Goal: Task Accomplishment & Management: Use online tool/utility

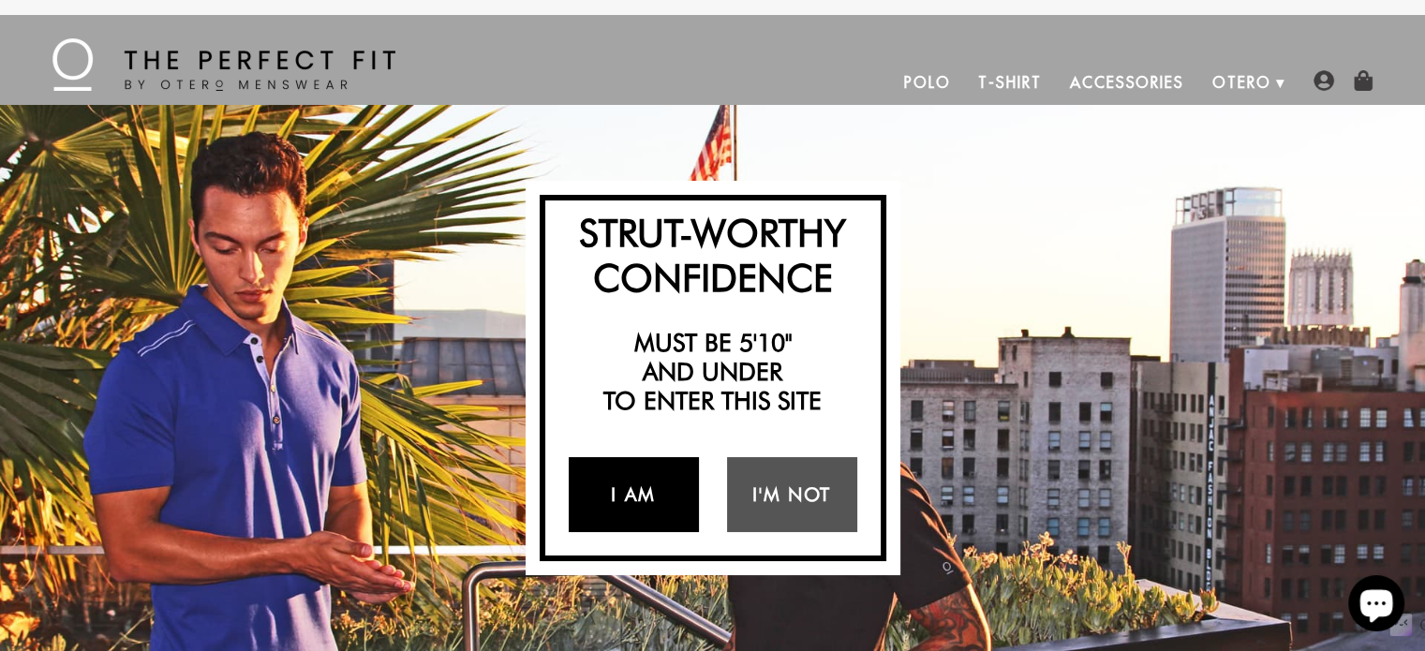
click at [667, 491] on link "I Am" at bounding box center [634, 494] width 130 height 75
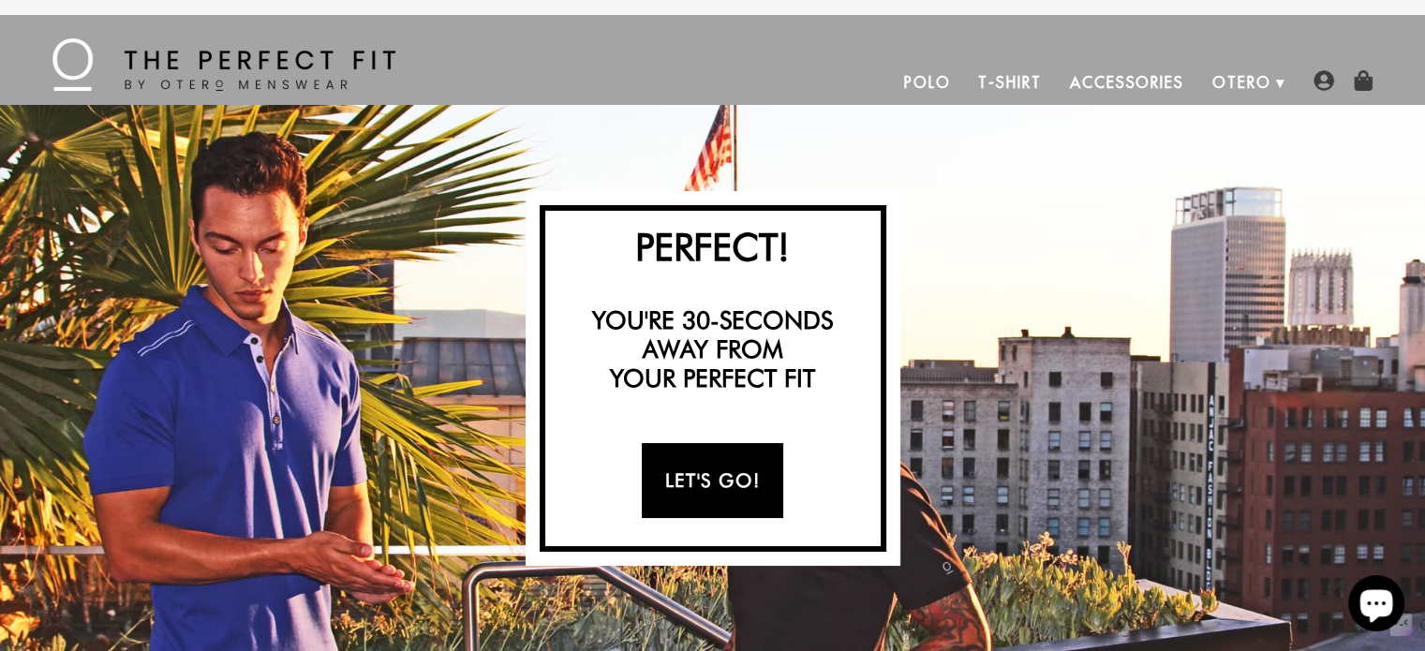
click at [685, 486] on link "Let's Go!" at bounding box center [712, 480] width 141 height 75
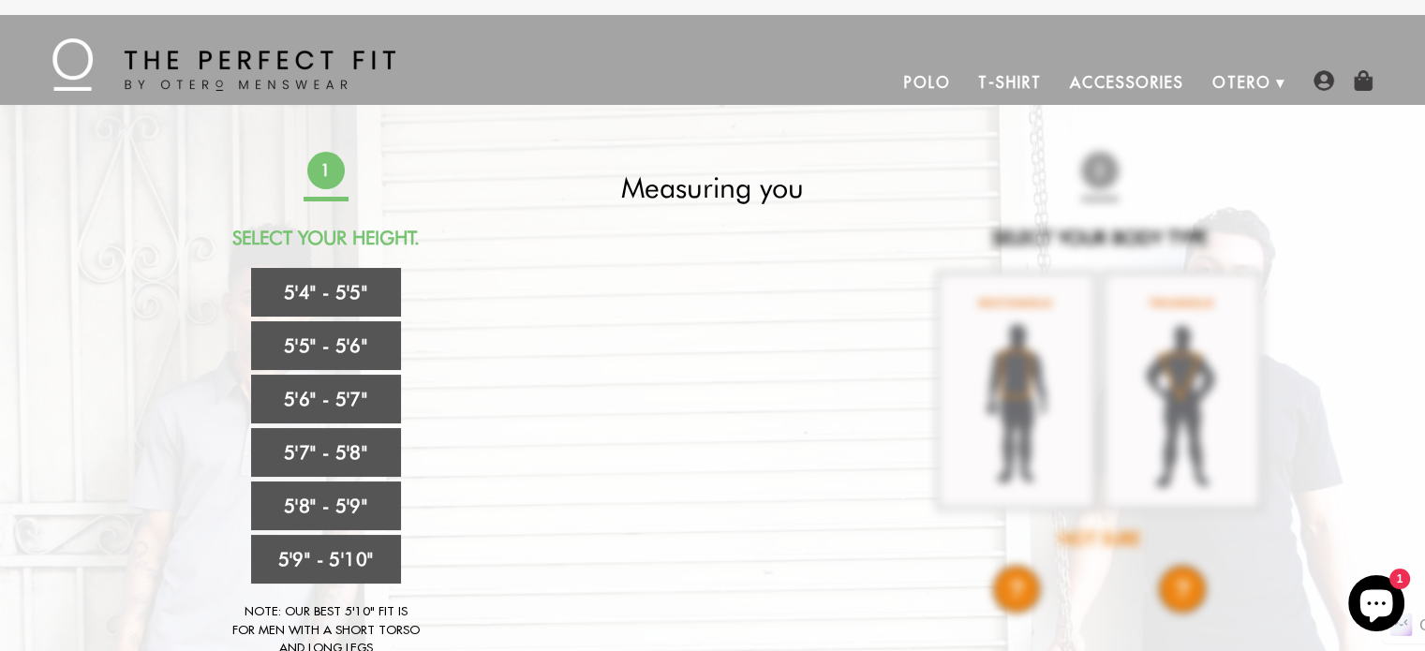
drag, startPoint x: 664, startPoint y: 437, endPoint x: 592, endPoint y: 430, distance: 72.5
click at [592, 430] on video at bounding box center [713, 390] width 670 height 335
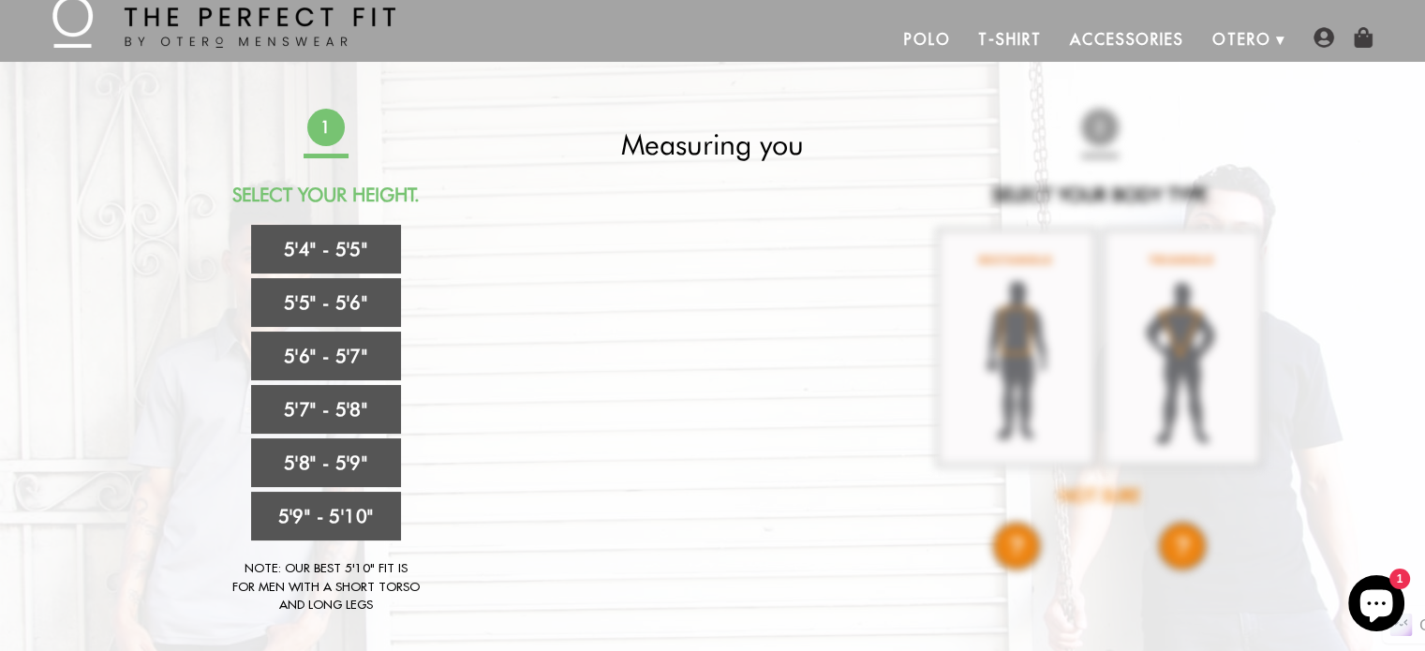
scroll to position [98, 0]
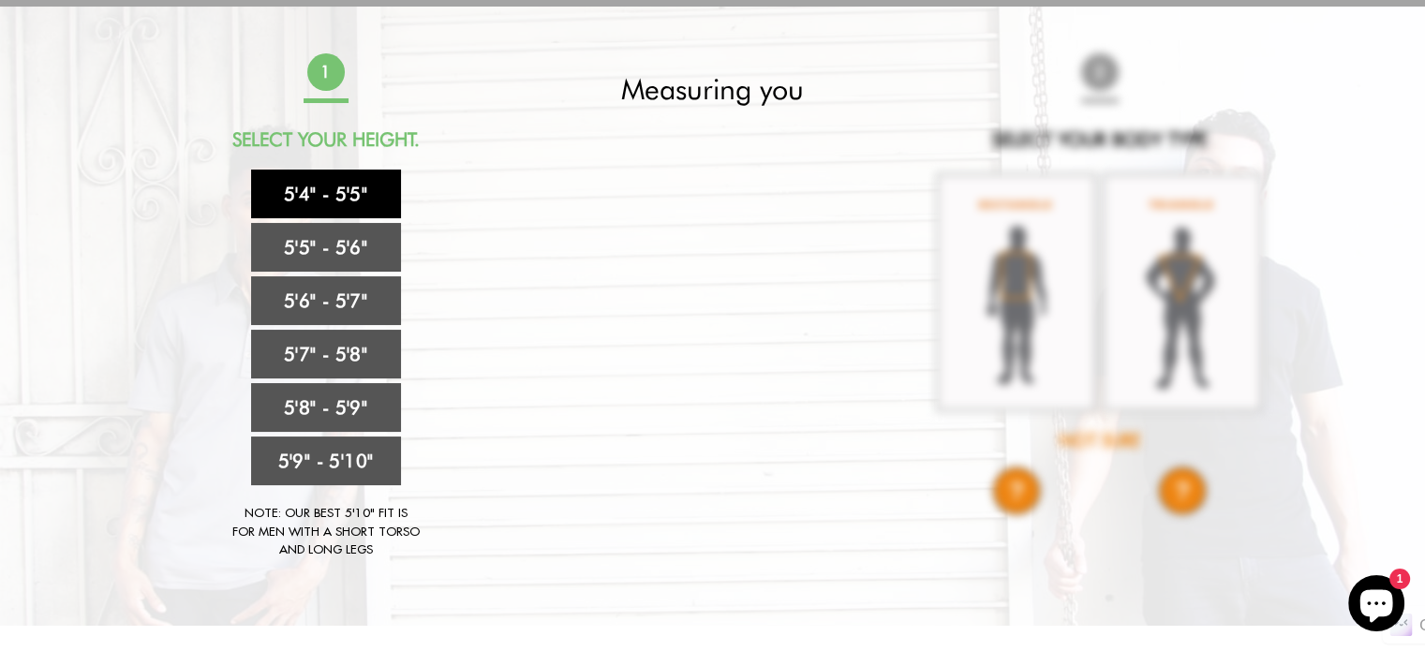
click at [370, 187] on link "5'4" - 5'5"" at bounding box center [326, 194] width 150 height 49
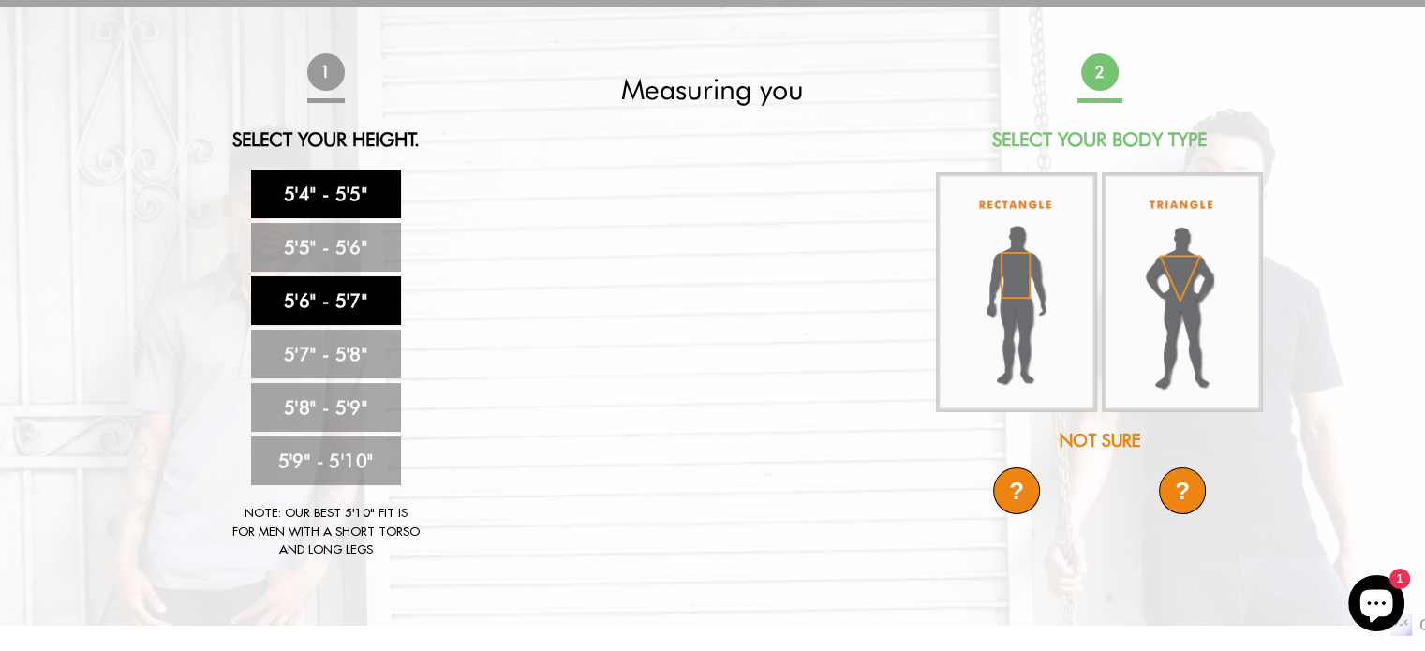
click at [379, 299] on link "5'6" - 5'7"" at bounding box center [326, 300] width 150 height 49
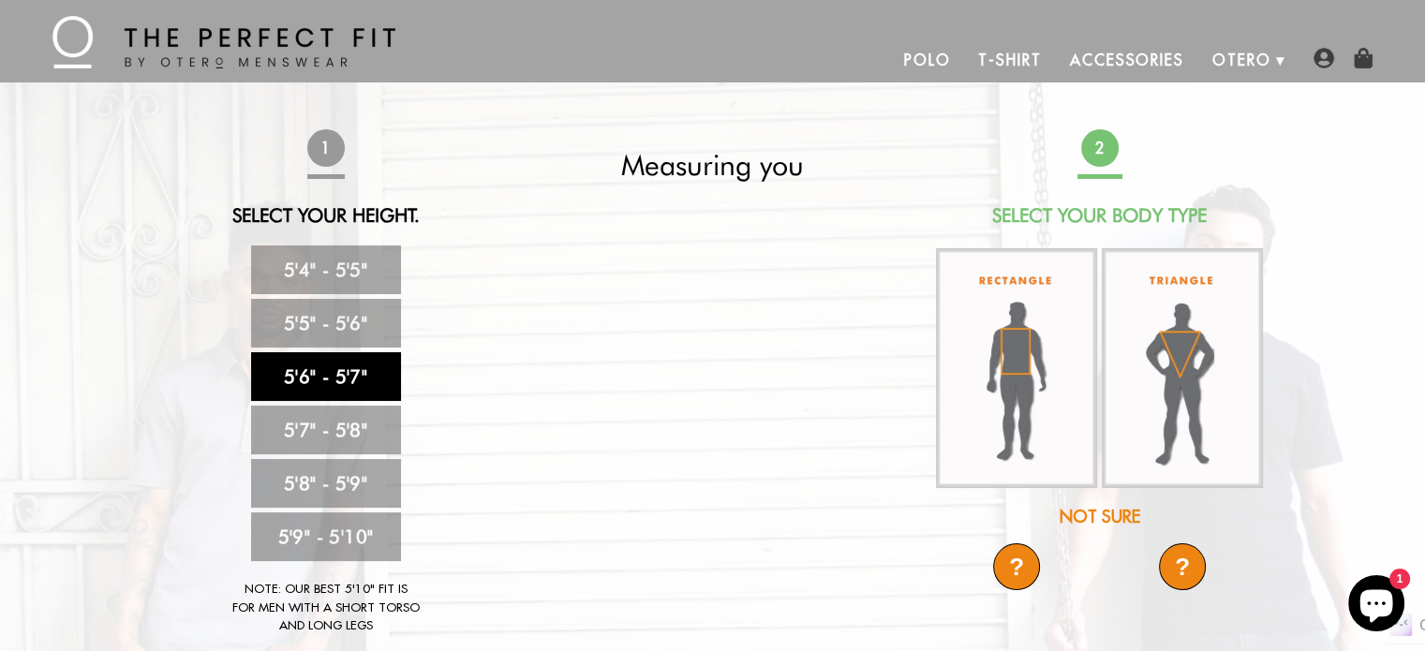
scroll to position [21, 0]
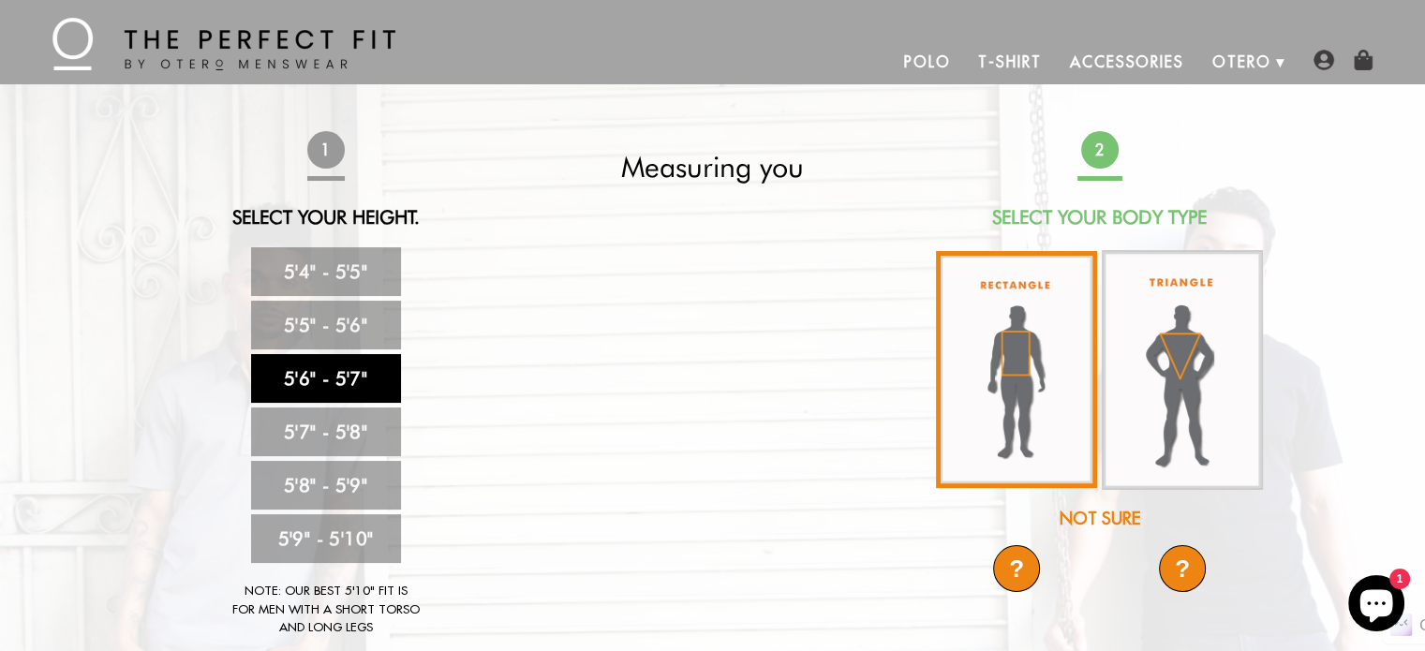
click at [1033, 327] on img at bounding box center [1016, 369] width 161 height 237
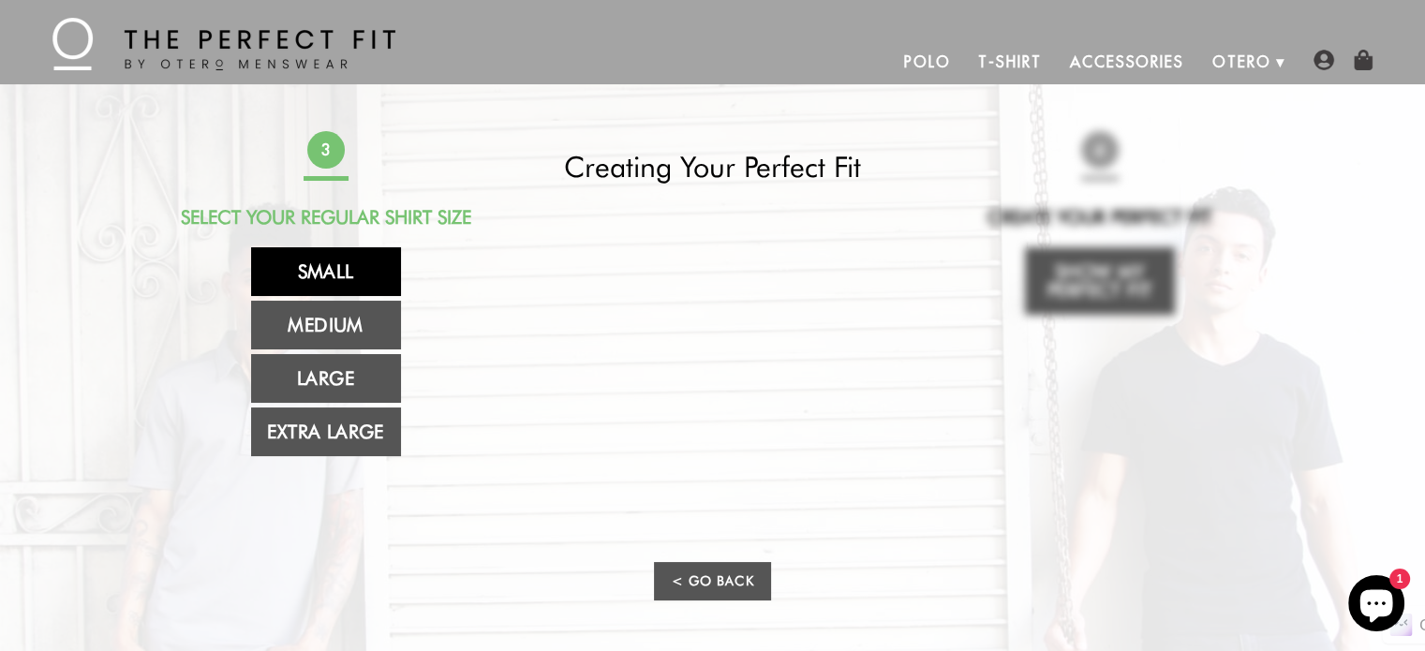
click at [366, 286] on link "Small" at bounding box center [326, 271] width 150 height 49
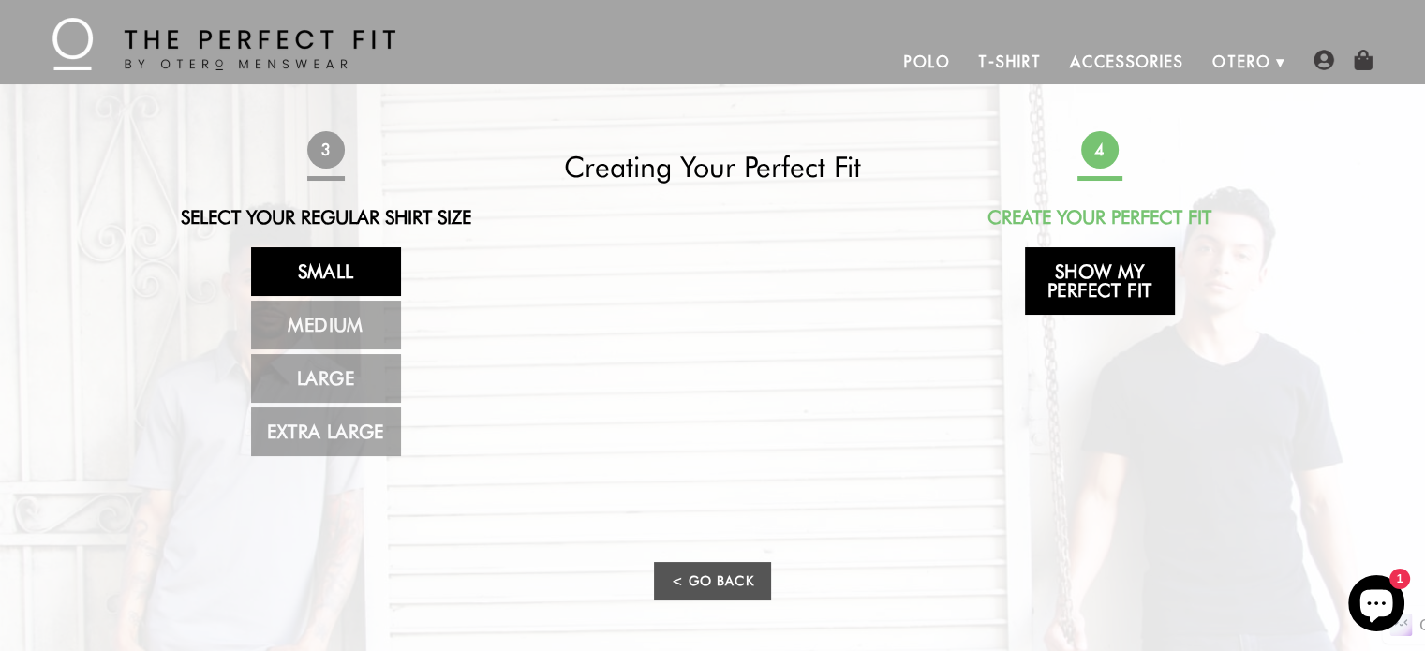
click at [1105, 263] on link "Show My Perfect Fit" at bounding box center [1100, 280] width 150 height 67
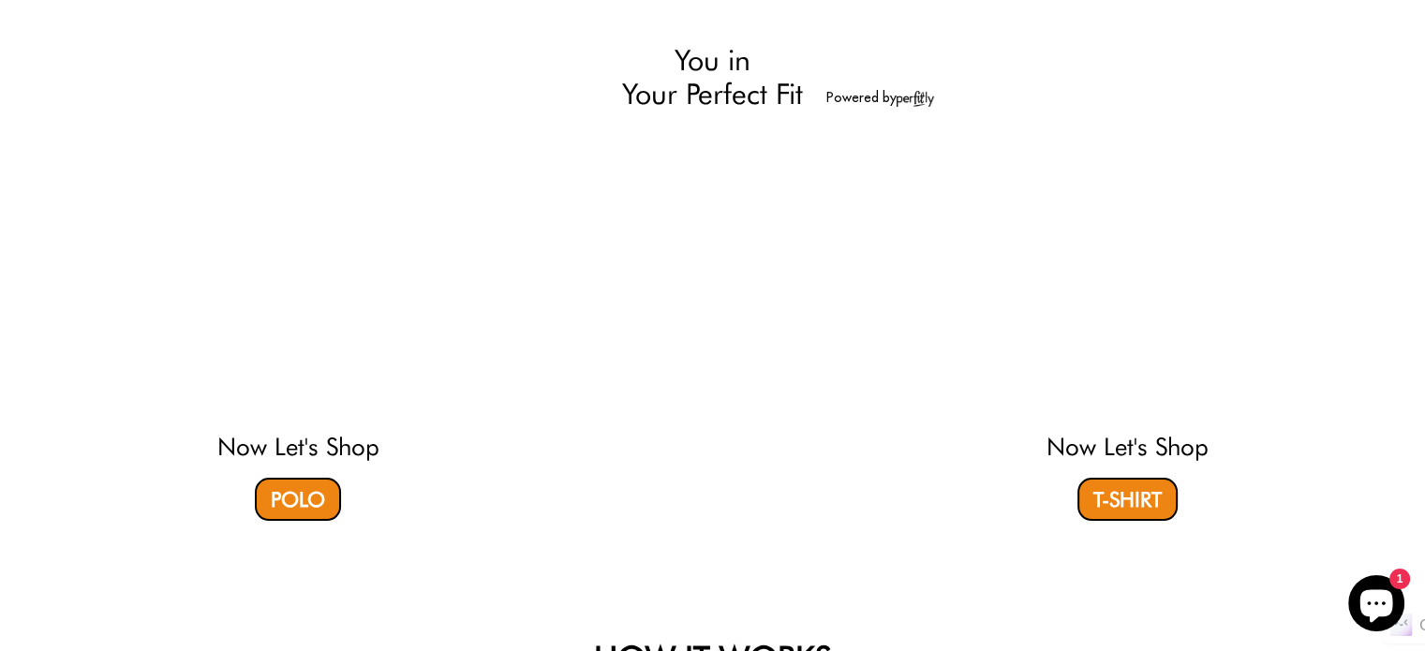
scroll to position [133, 0]
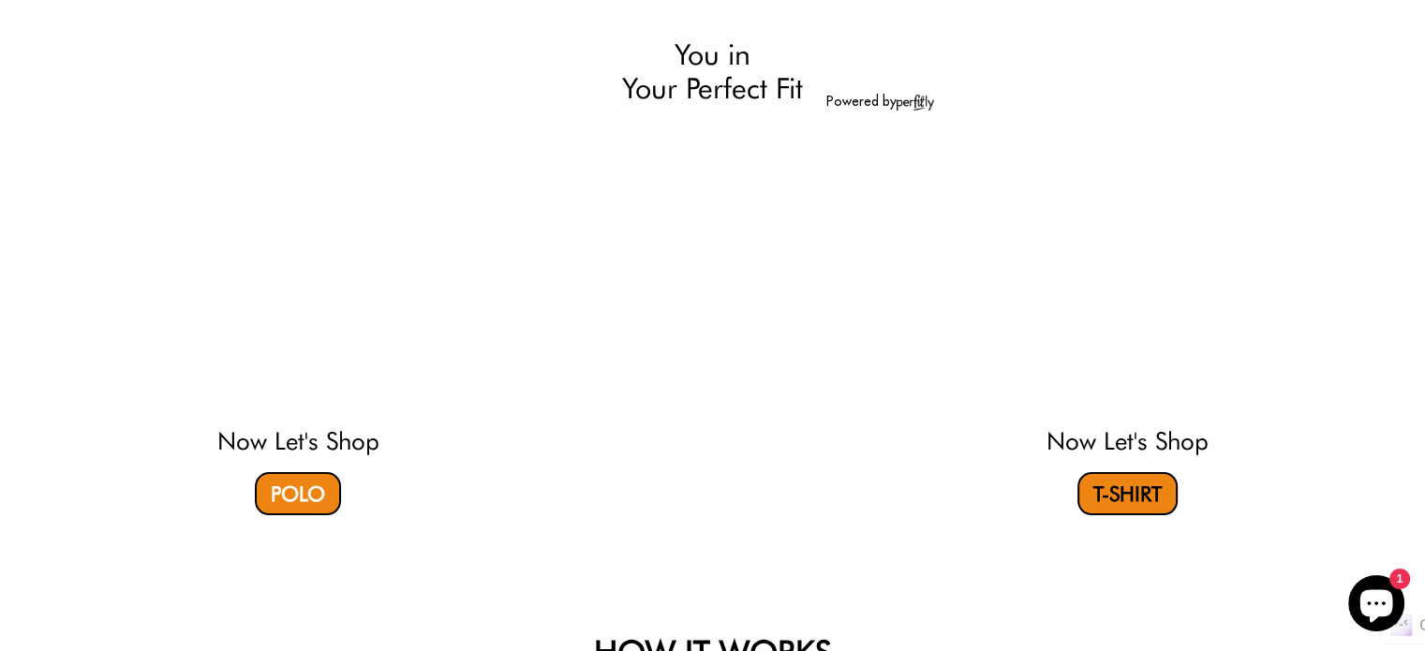
select select "56-57"
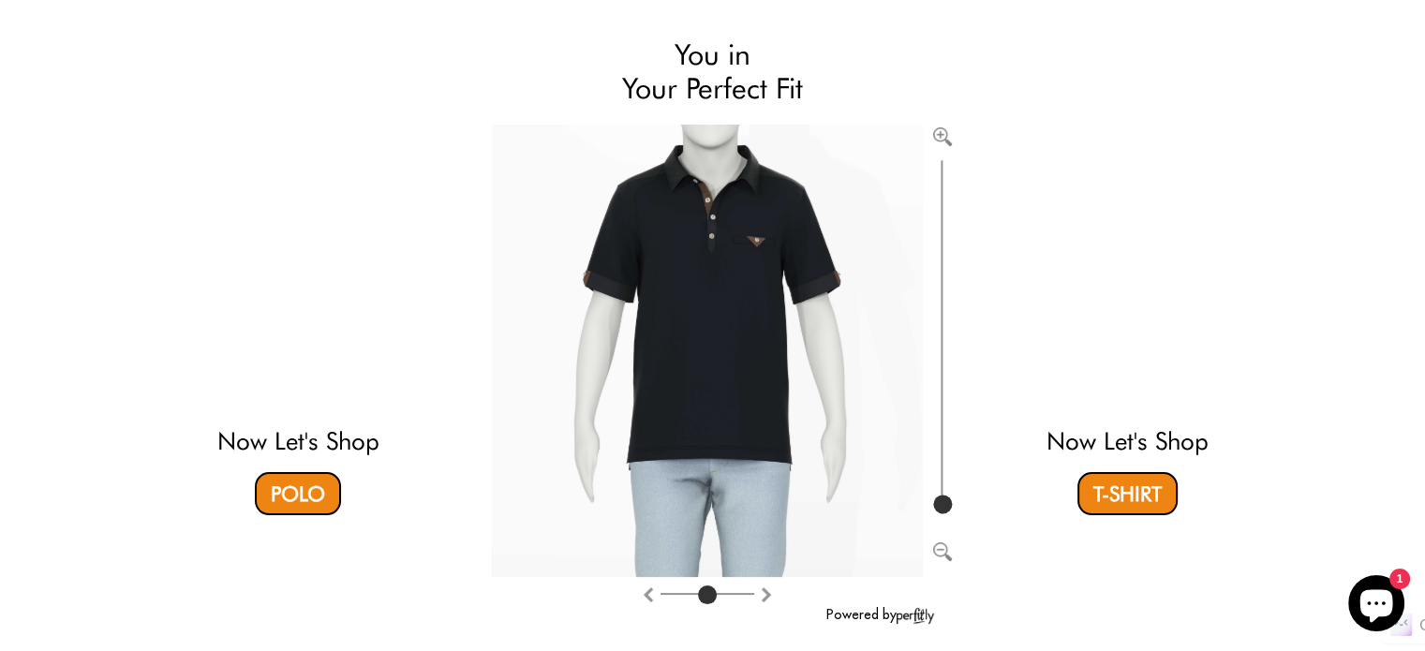
drag, startPoint x: 941, startPoint y: 503, endPoint x: 944, endPoint y: 555, distance: 51.6
click at [944, 519] on input "range" at bounding box center [941, 337] width 19 height 363
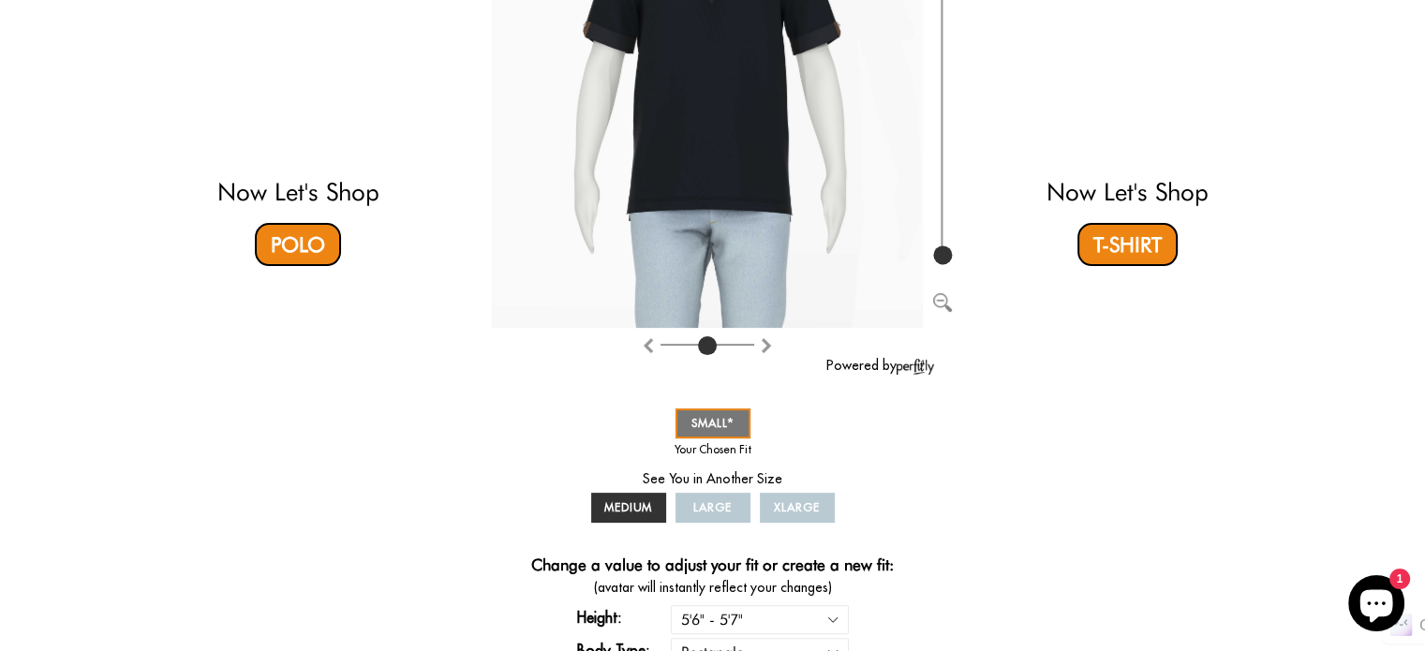
click at [708, 496] on link "LARGE" at bounding box center [712, 508] width 75 height 30
click at [718, 511] on span "LARGE" at bounding box center [712, 507] width 38 height 14
click at [715, 424] on span "SMALL" at bounding box center [712, 423] width 43 height 14
click at [638, 502] on span "MEDIUM" at bounding box center [628, 507] width 49 height 14
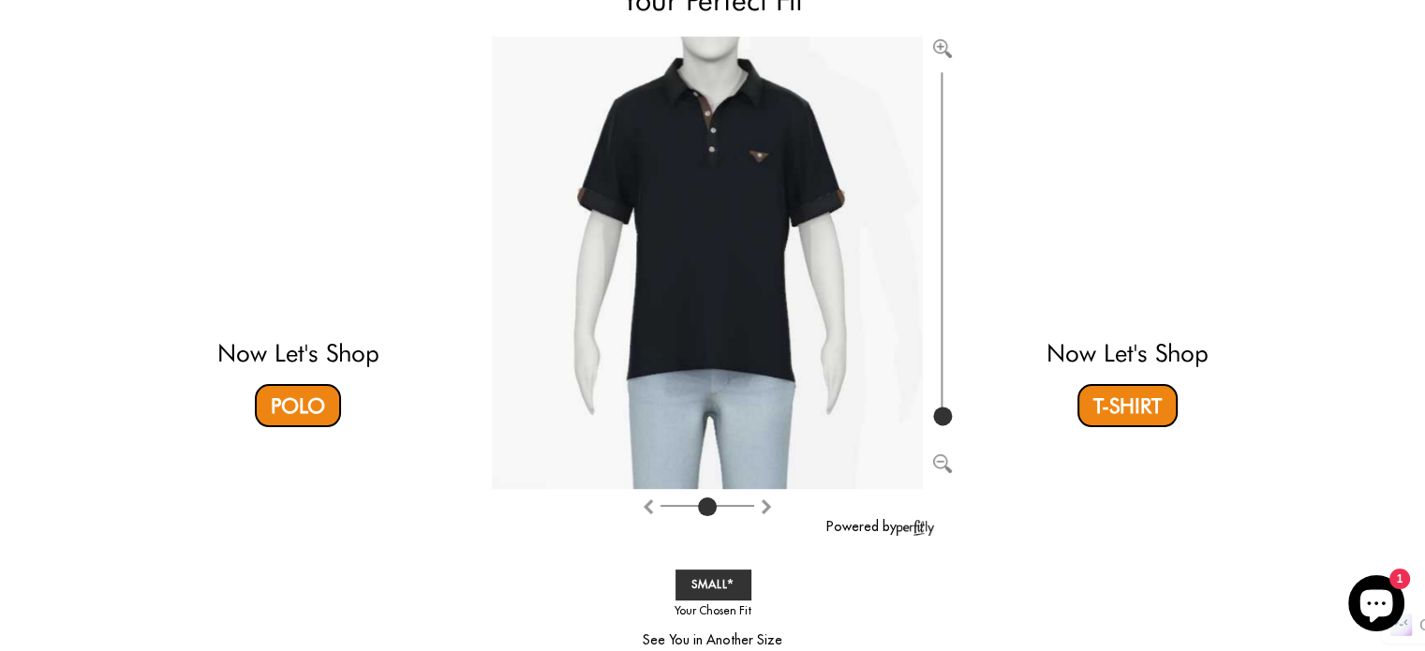
scroll to position [229, 0]
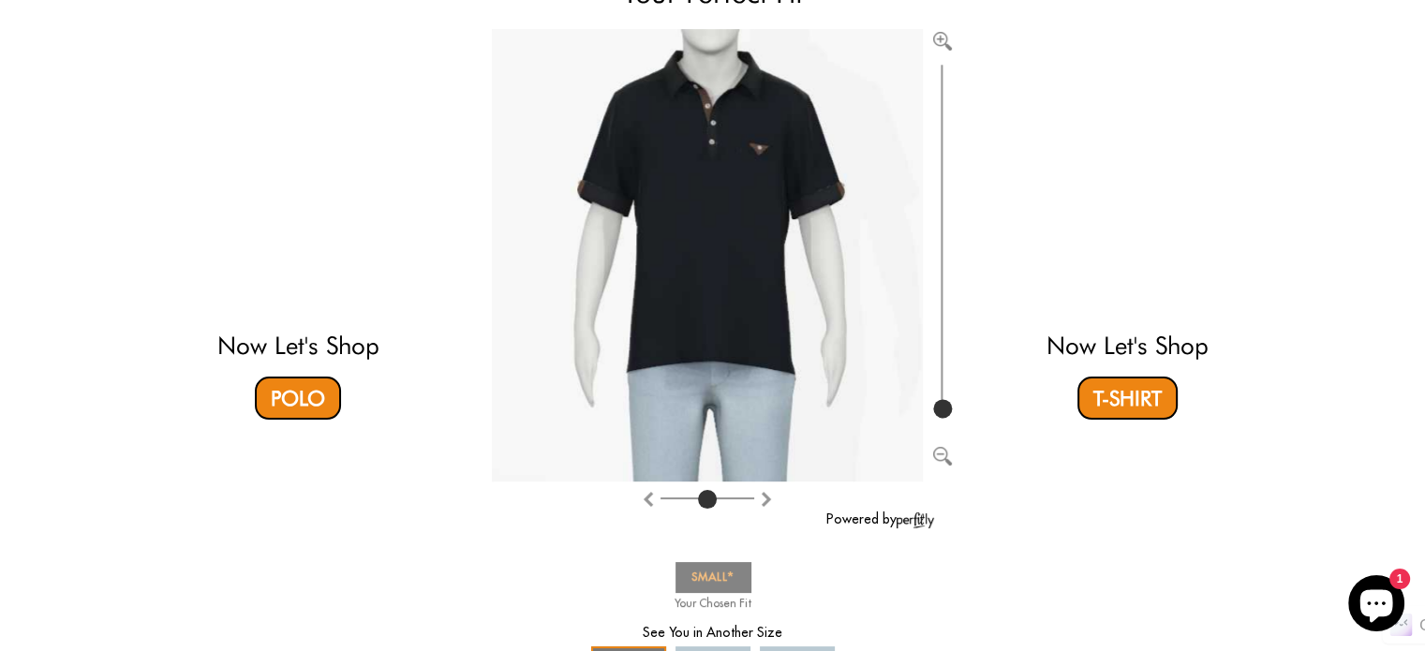
click at [719, 568] on link "SMALL" at bounding box center [712, 577] width 75 height 30
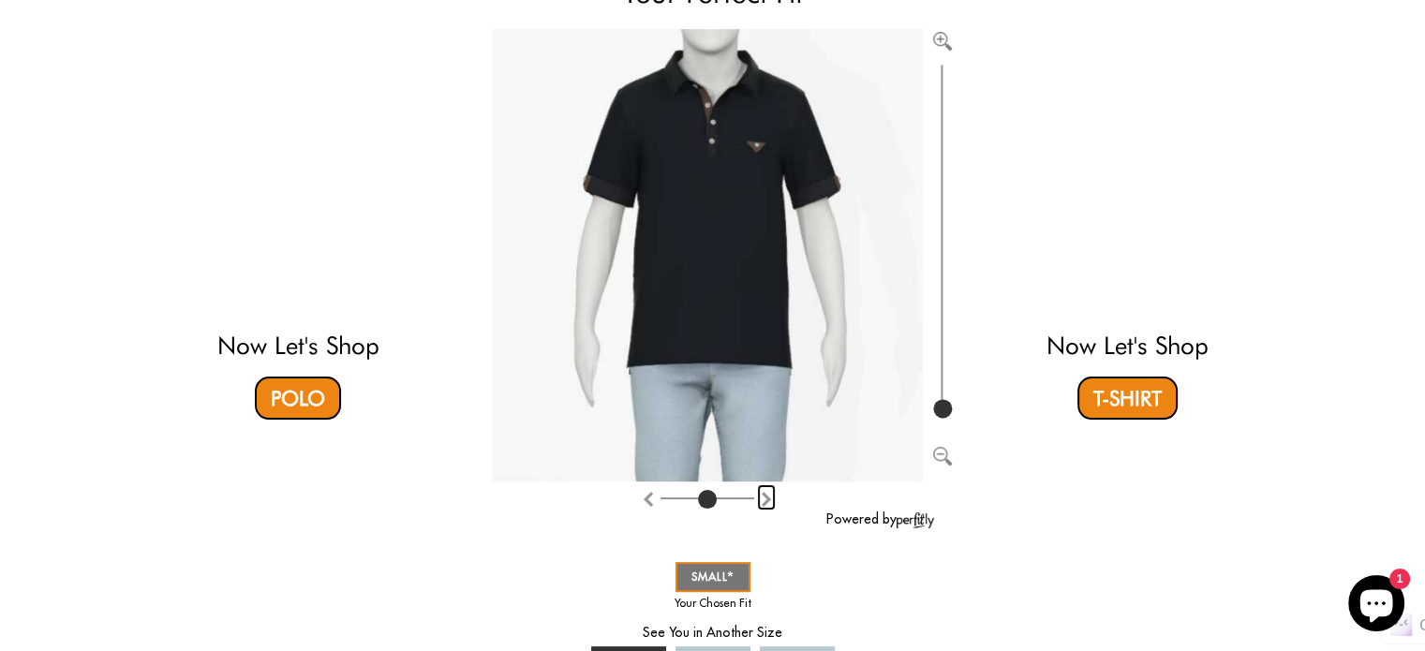
click at [762, 497] on img "Rotate counter clockwise" at bounding box center [766, 499] width 15 height 15
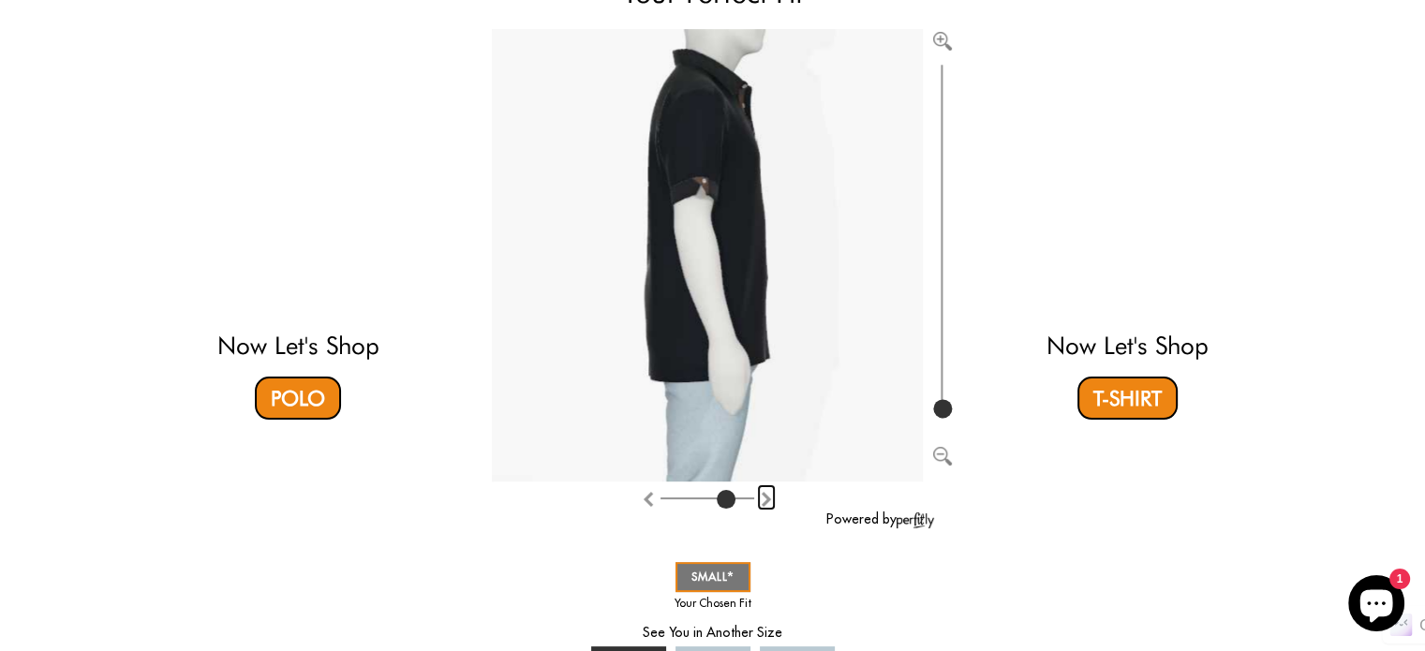
click at [762, 497] on img "Rotate counter clockwise" at bounding box center [766, 499] width 15 height 15
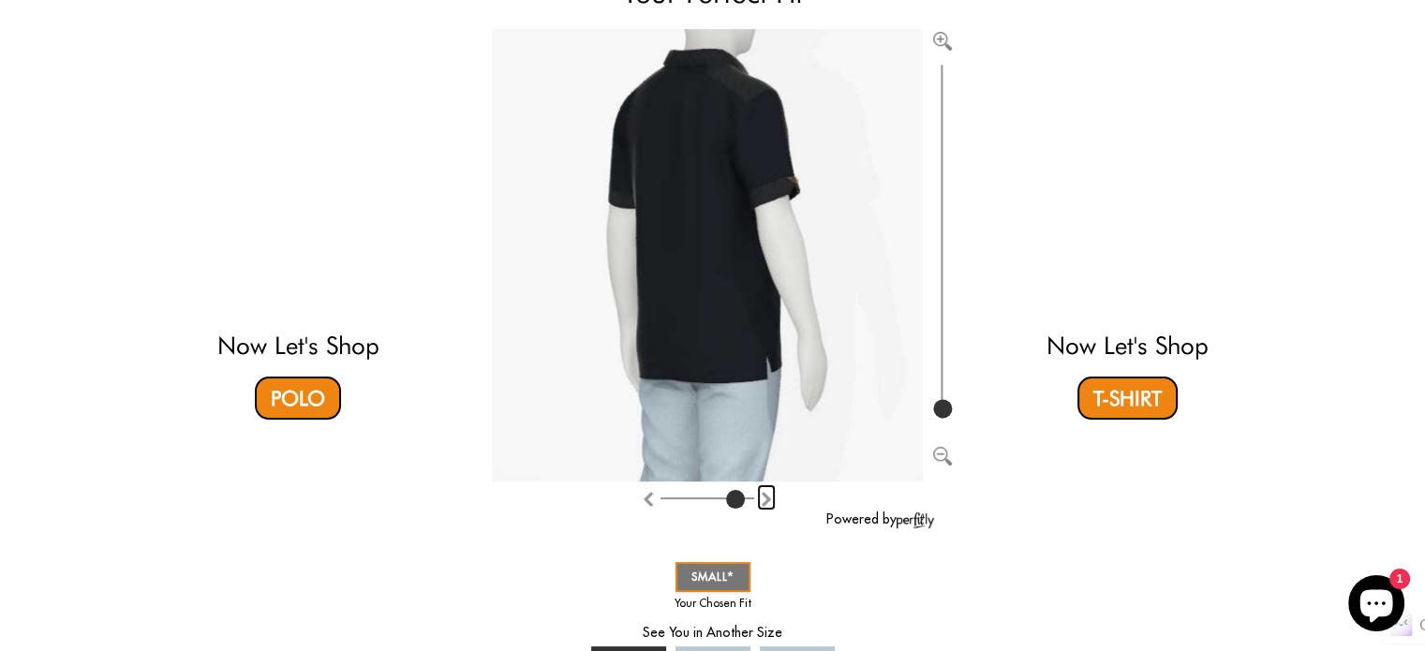
click at [762, 497] on img "Rotate counter clockwise" at bounding box center [766, 499] width 15 height 15
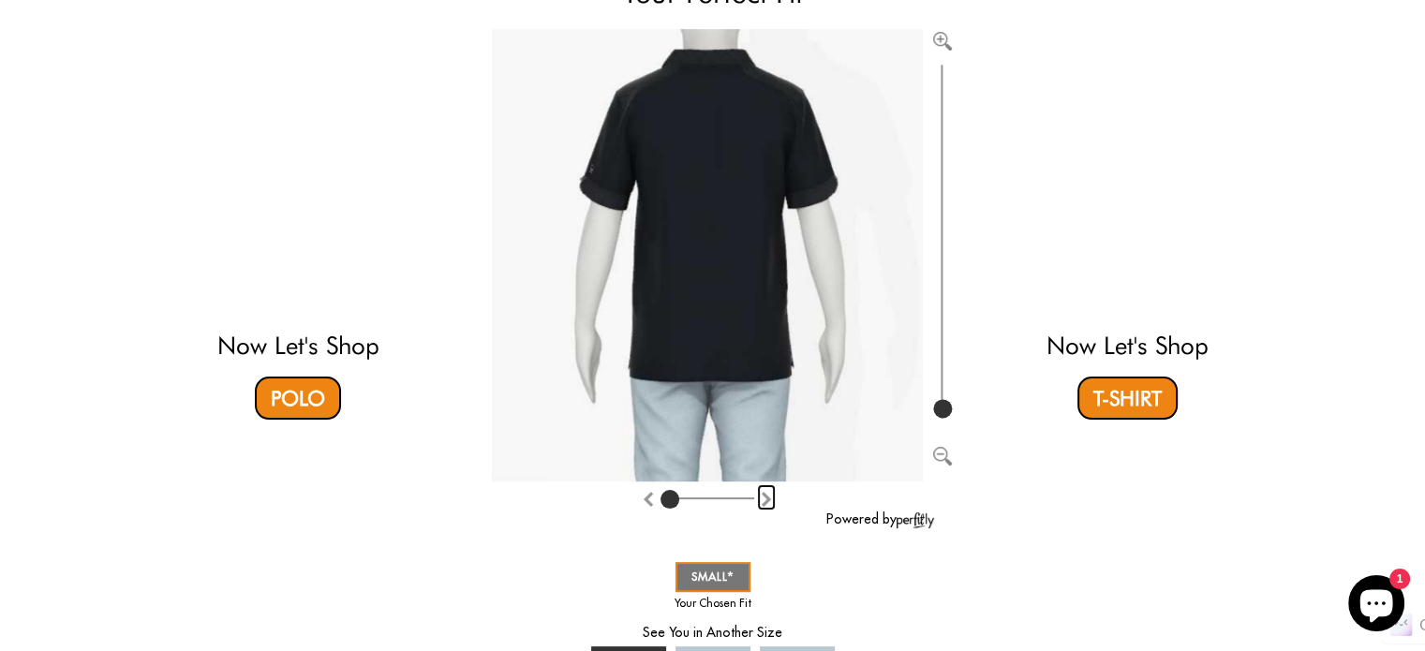
click at [762, 497] on img "Rotate counter clockwise" at bounding box center [766, 499] width 15 height 15
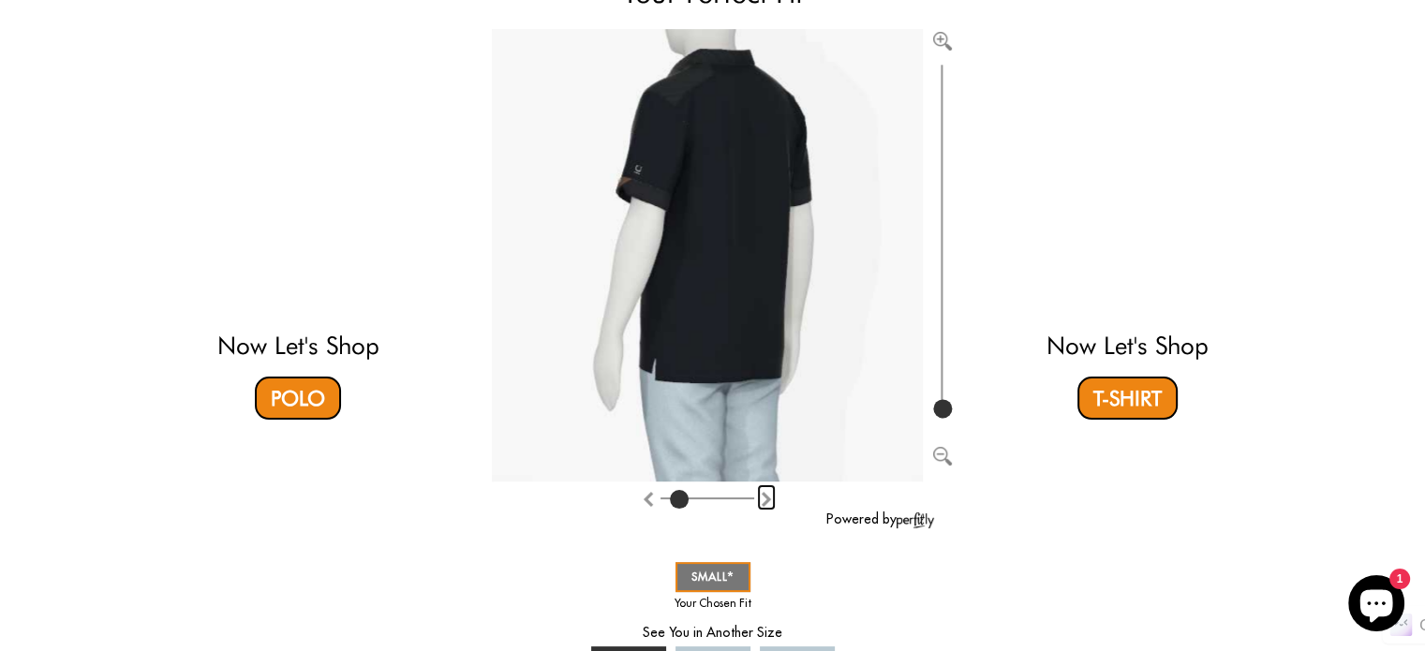
click at [762, 497] on img "Rotate counter clockwise" at bounding box center [766, 499] width 15 height 15
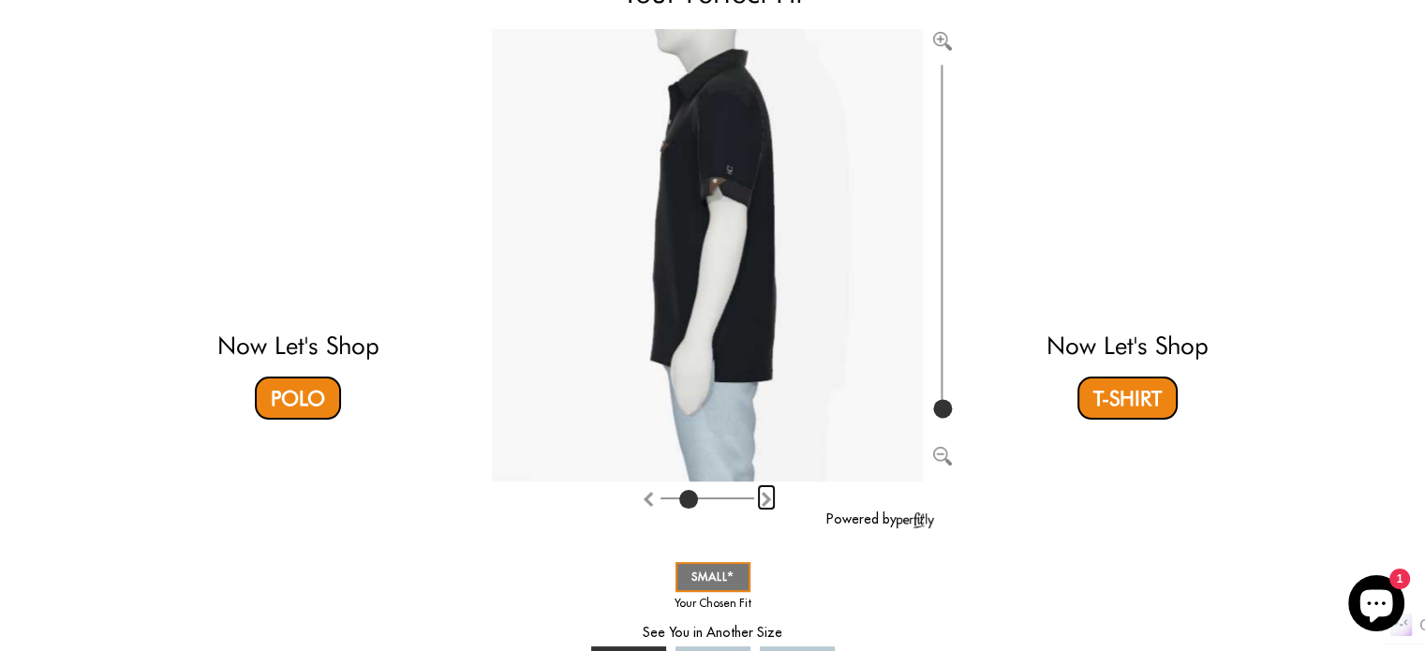
click at [762, 497] on img "Rotate counter clockwise" at bounding box center [766, 499] width 15 height 15
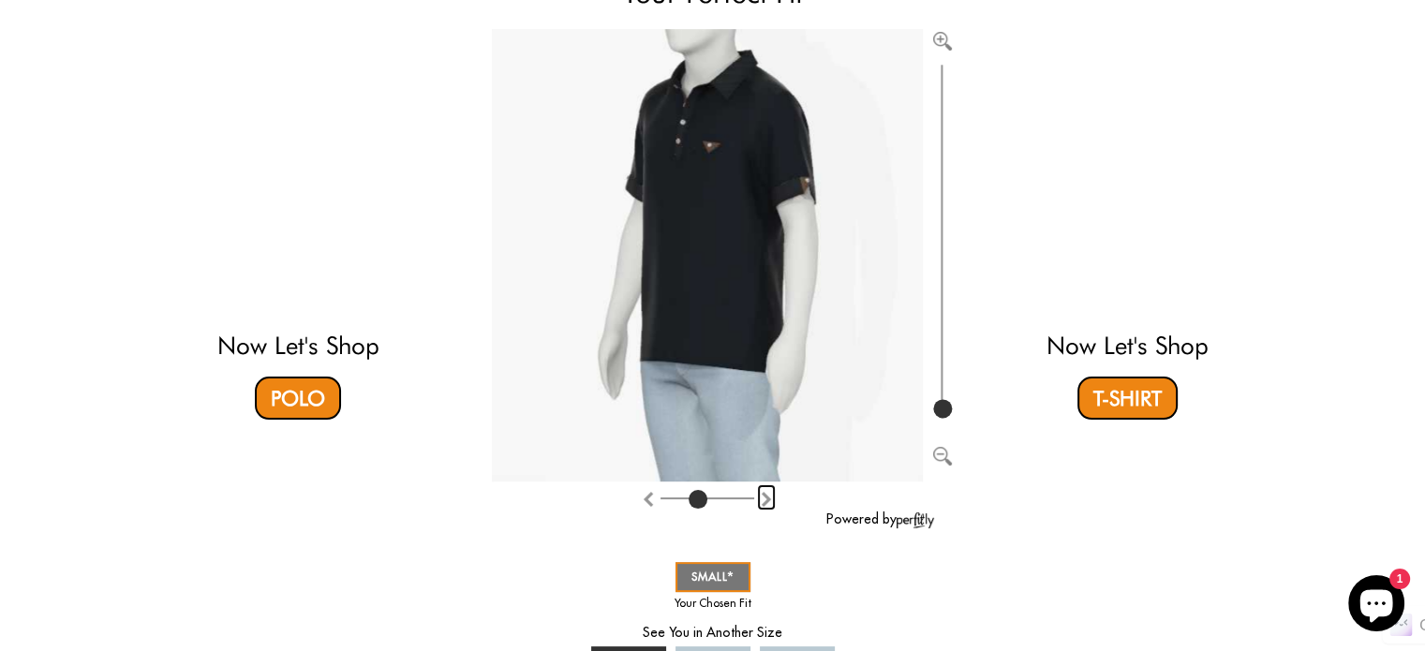
click at [762, 497] on img "Rotate counter clockwise" at bounding box center [766, 499] width 15 height 15
type input "4"
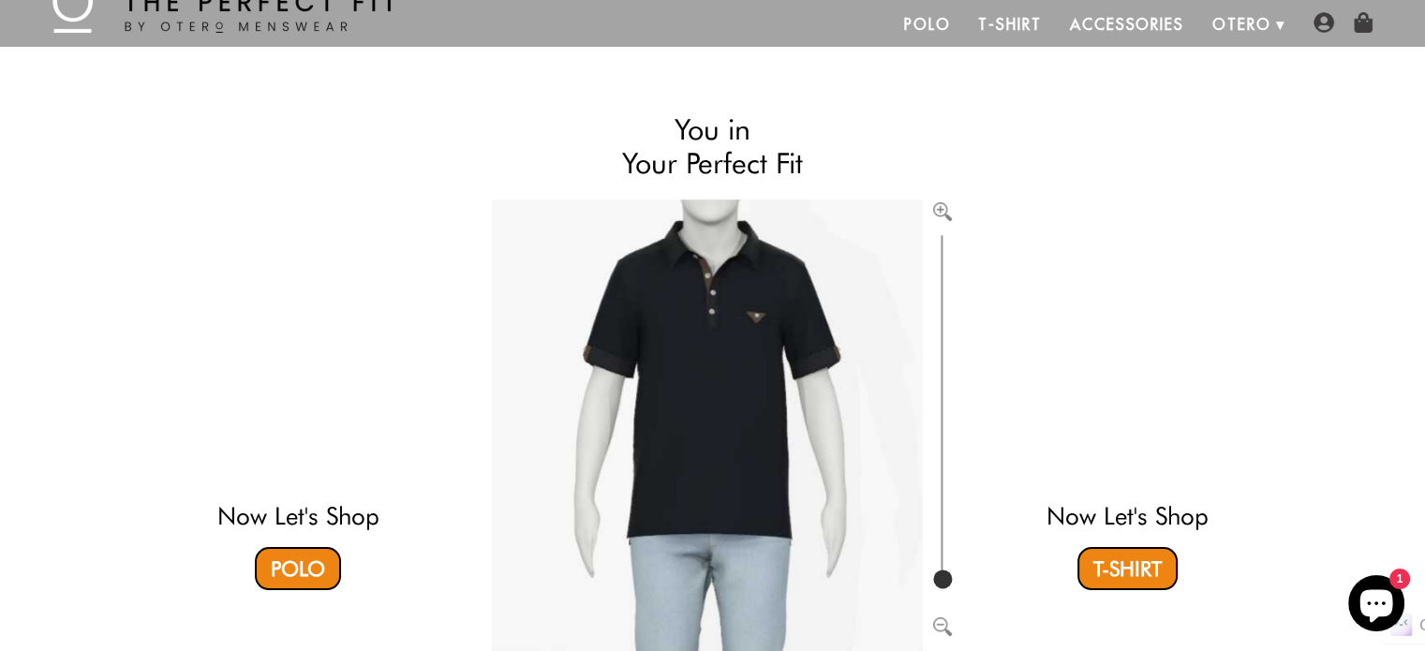
scroll to position [54, 0]
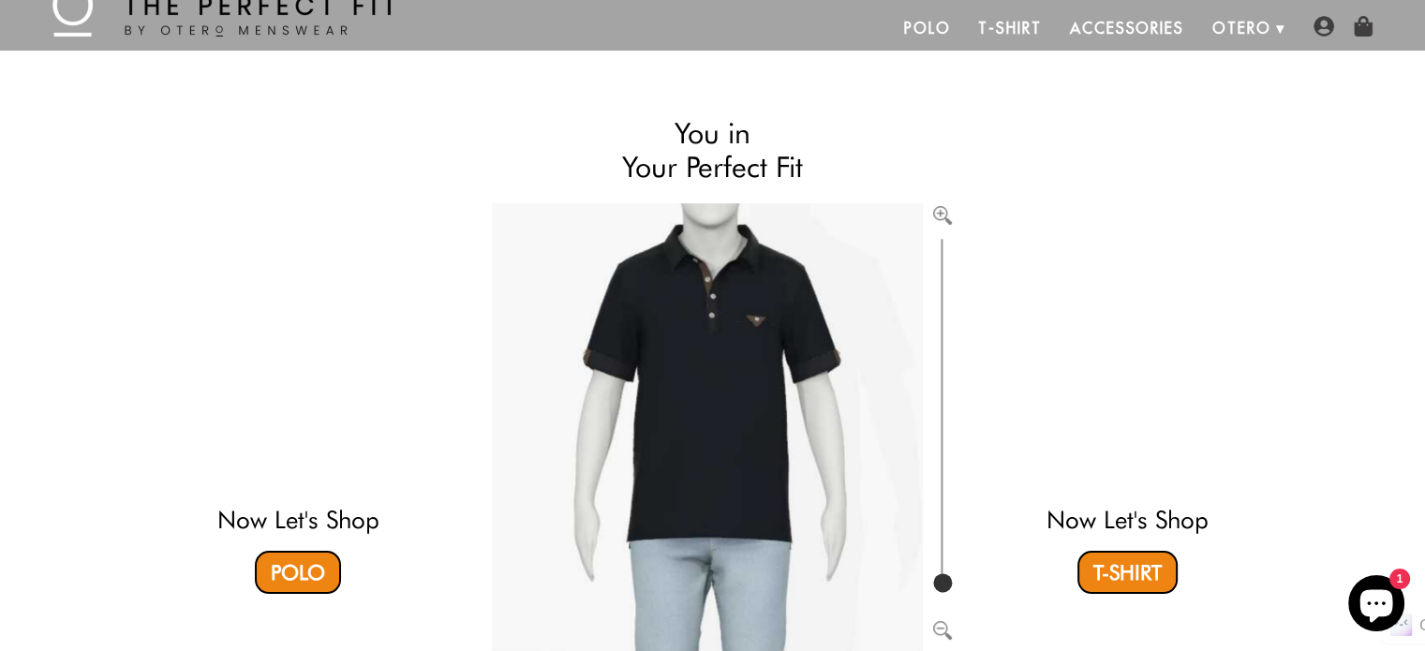
click at [1050, 378] on video at bounding box center [1127, 349] width 558 height 279
